Goal: Transaction & Acquisition: Purchase product/service

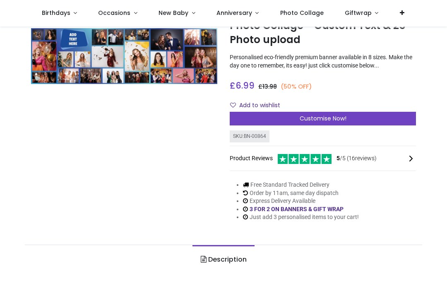
scroll to position [50, 0]
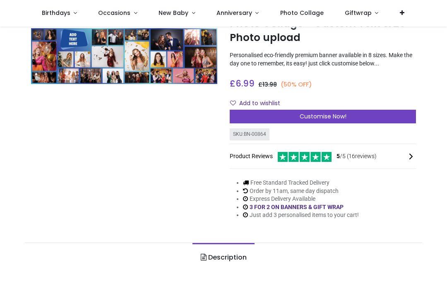
click at [412, 157] on icon at bounding box center [411, 156] width 10 height 10
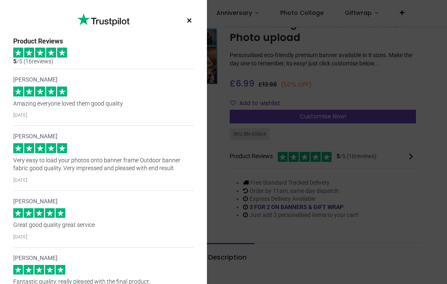
scroll to position [0, 0]
click at [184, 17] on button "×" at bounding box center [189, 20] width 10 height 15
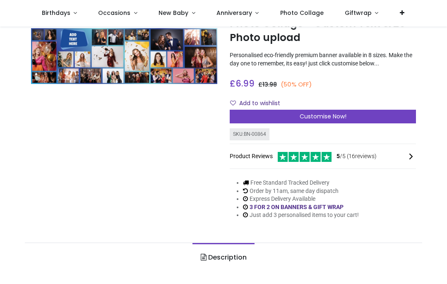
click at [314, 116] on span "Customise Now!" at bounding box center [322, 116] width 47 height 8
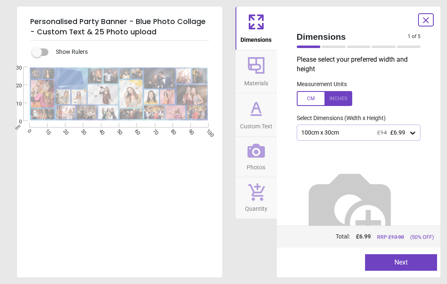
click at [413, 133] on icon at bounding box center [412, 133] width 5 height 3
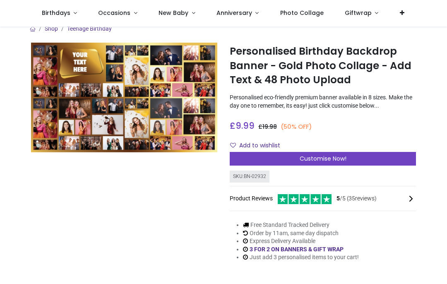
scroll to position [8, 0]
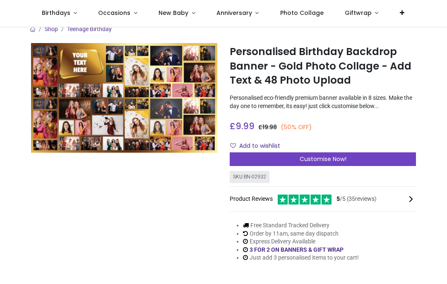
click at [366, 155] on div "Customise Now!" at bounding box center [323, 159] width 186 height 14
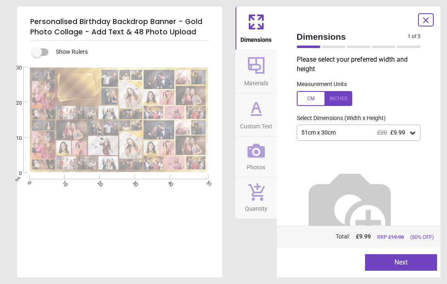
click at [263, 79] on span "Materials" at bounding box center [256, 81] width 24 height 12
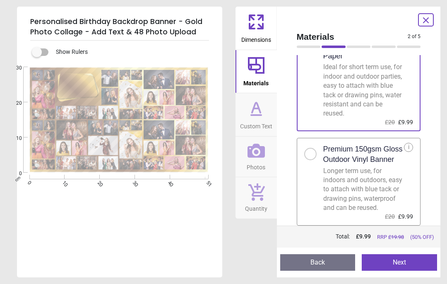
scroll to position [53, 0]
click at [270, 117] on button "Custom Text" at bounding box center [255, 114] width 41 height 43
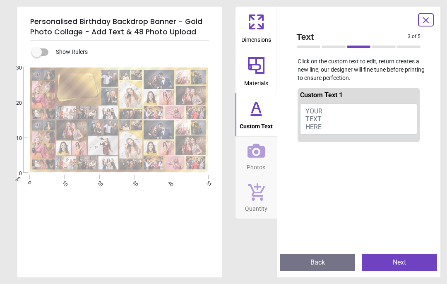
scroll to position [0, 0]
click at [429, 17] on icon at bounding box center [426, 20] width 10 height 10
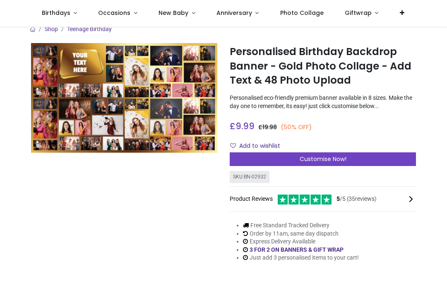
click at [62, 9] on span "Birthdays" at bounding box center [56, 13] width 29 height 8
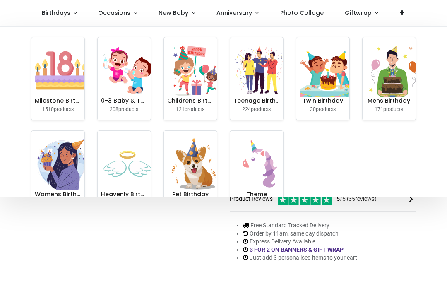
click at [62, 81] on img at bounding box center [61, 70] width 53 height 53
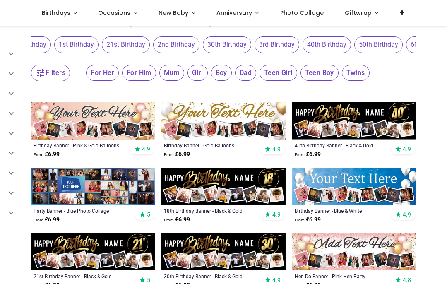
scroll to position [0, 242]
click at [395, 41] on span "50th Birthday" at bounding box center [378, 44] width 48 height 17
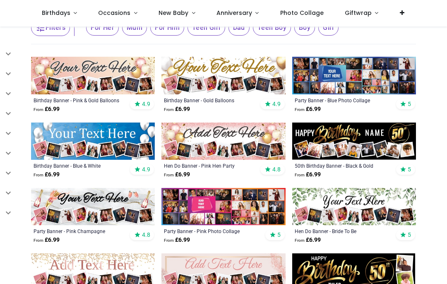
scroll to position [119, 0]
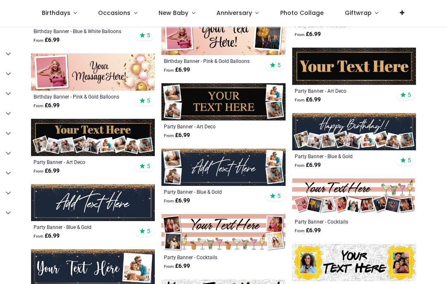
scroll to position [1349, 0]
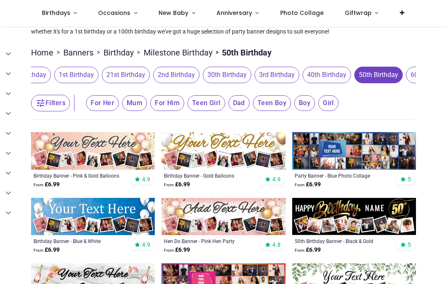
scroll to position [25, 0]
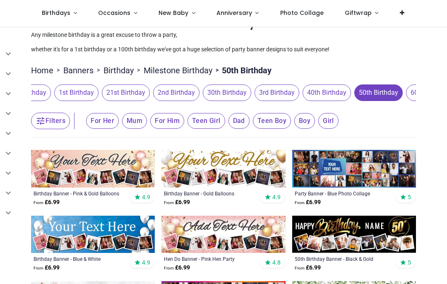
click at [377, 158] on img at bounding box center [354, 168] width 124 height 37
click at [371, 165] on img at bounding box center [354, 168] width 124 height 37
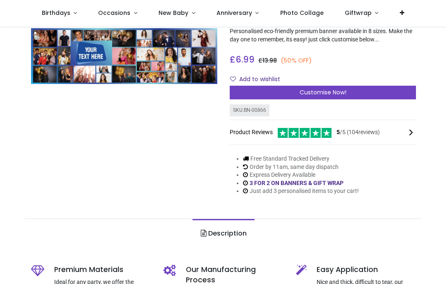
scroll to position [75, 0]
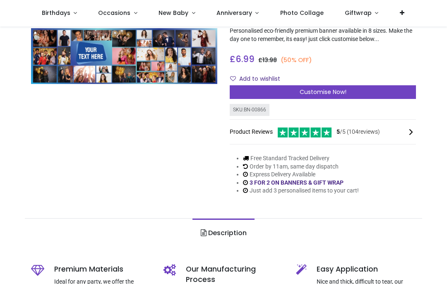
click at [369, 89] on div "Customise Now!" at bounding box center [323, 92] width 186 height 14
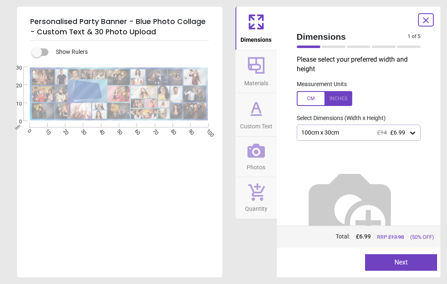
click at [416, 130] on icon at bounding box center [412, 133] width 8 height 8
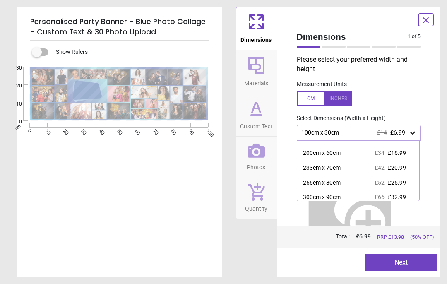
scroll to position [40, 0]
click at [411, 149] on div "200cm x 60cm £34 £16.99" at bounding box center [358, 151] width 122 height 15
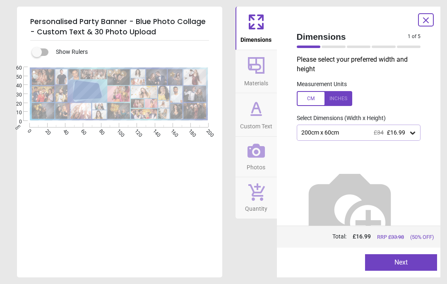
click at [413, 259] on button "Next" at bounding box center [401, 262] width 72 height 17
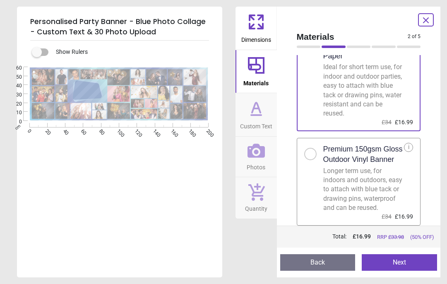
scroll to position [53, 0]
click at [421, 258] on button "Next" at bounding box center [398, 262] width 75 height 17
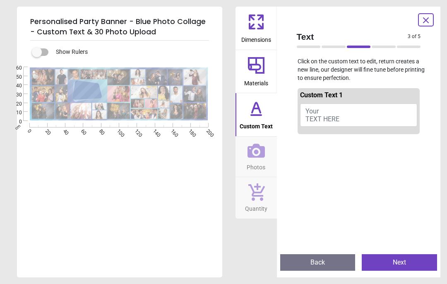
click at [341, 110] on button "Your TEXT HERE" at bounding box center [358, 114] width 117 height 23
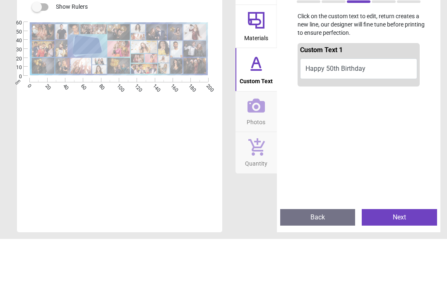
scroll to position [0, 0]
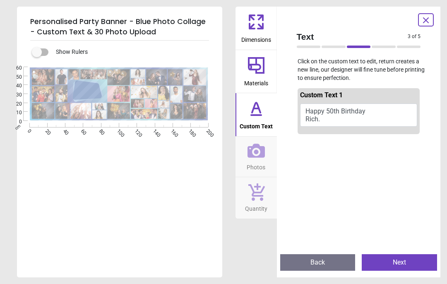
type textarea "**********"
click at [259, 157] on icon at bounding box center [255, 150] width 17 height 17
